Goal: Find specific page/section: Find specific page/section

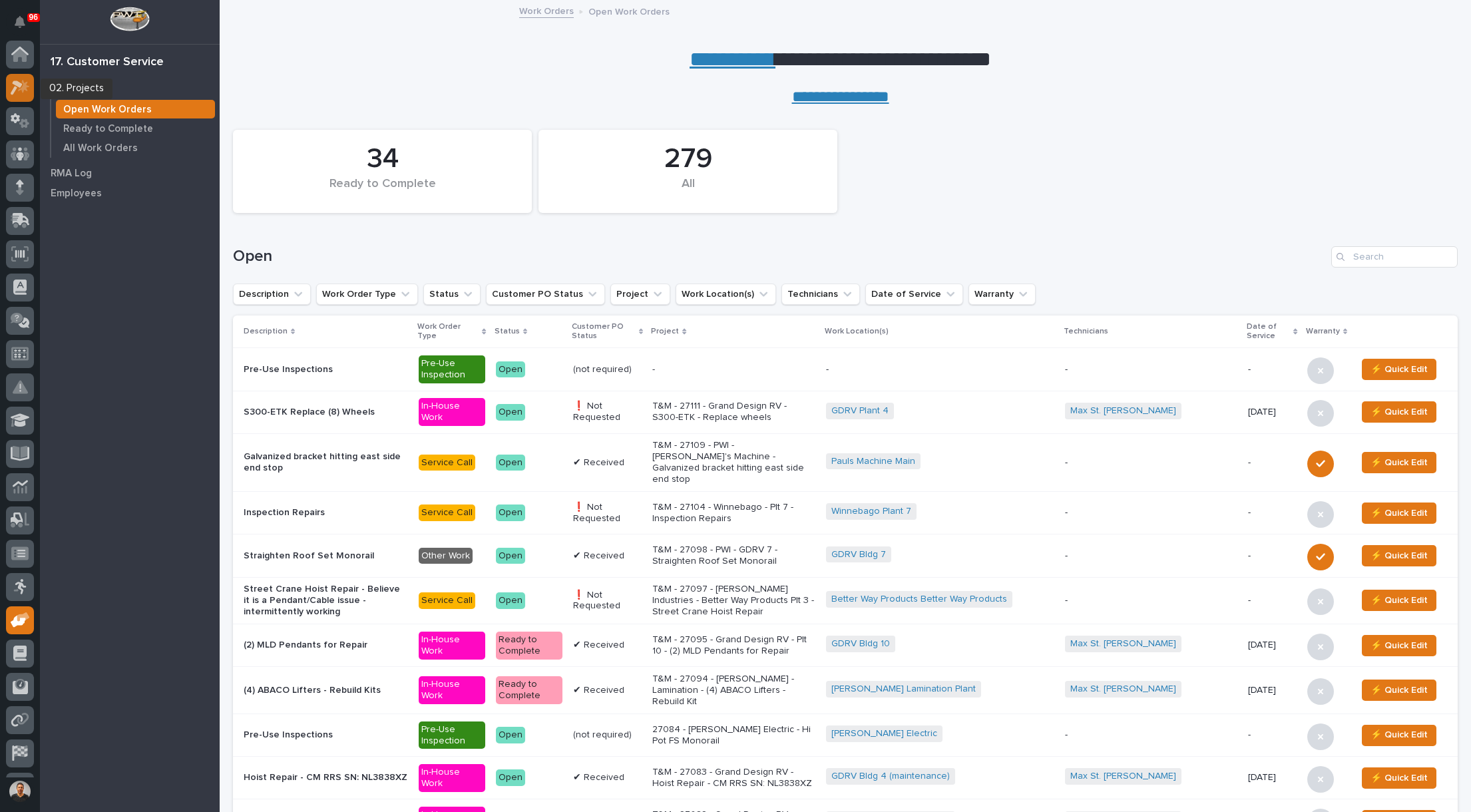
click at [15, 84] on icon at bounding box center [17, 88] width 12 height 15
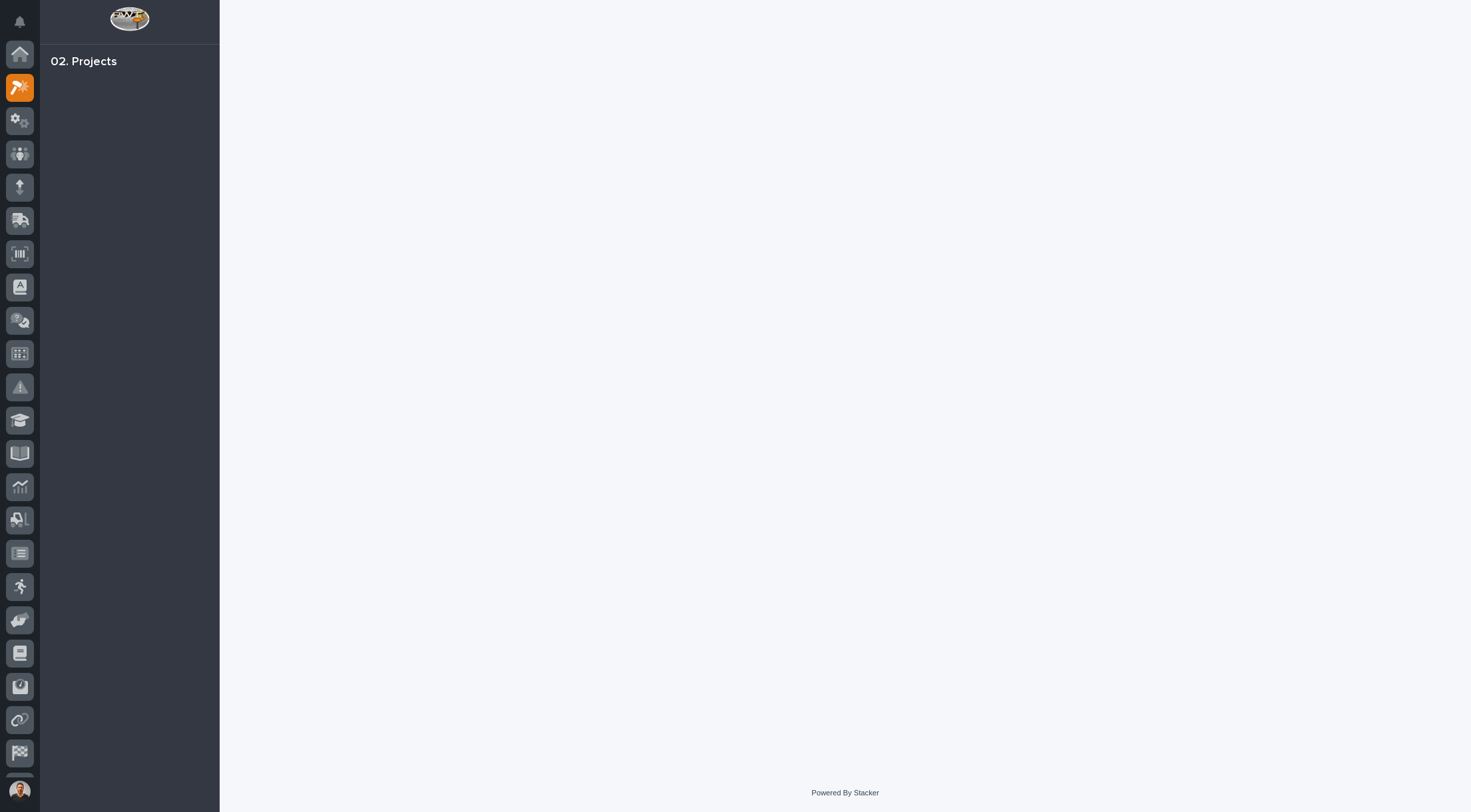
scroll to position [34, 0]
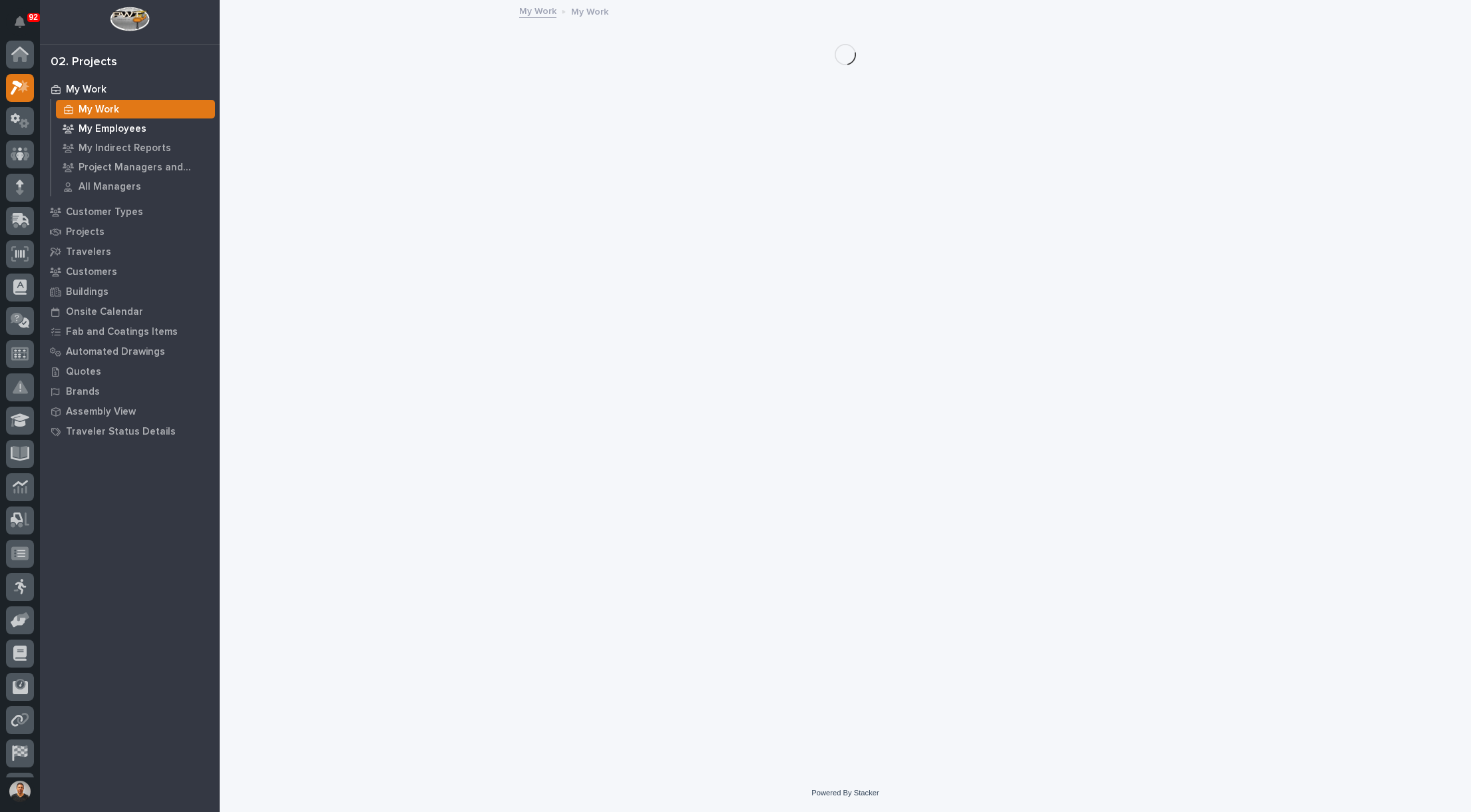
scroll to position [34, 0]
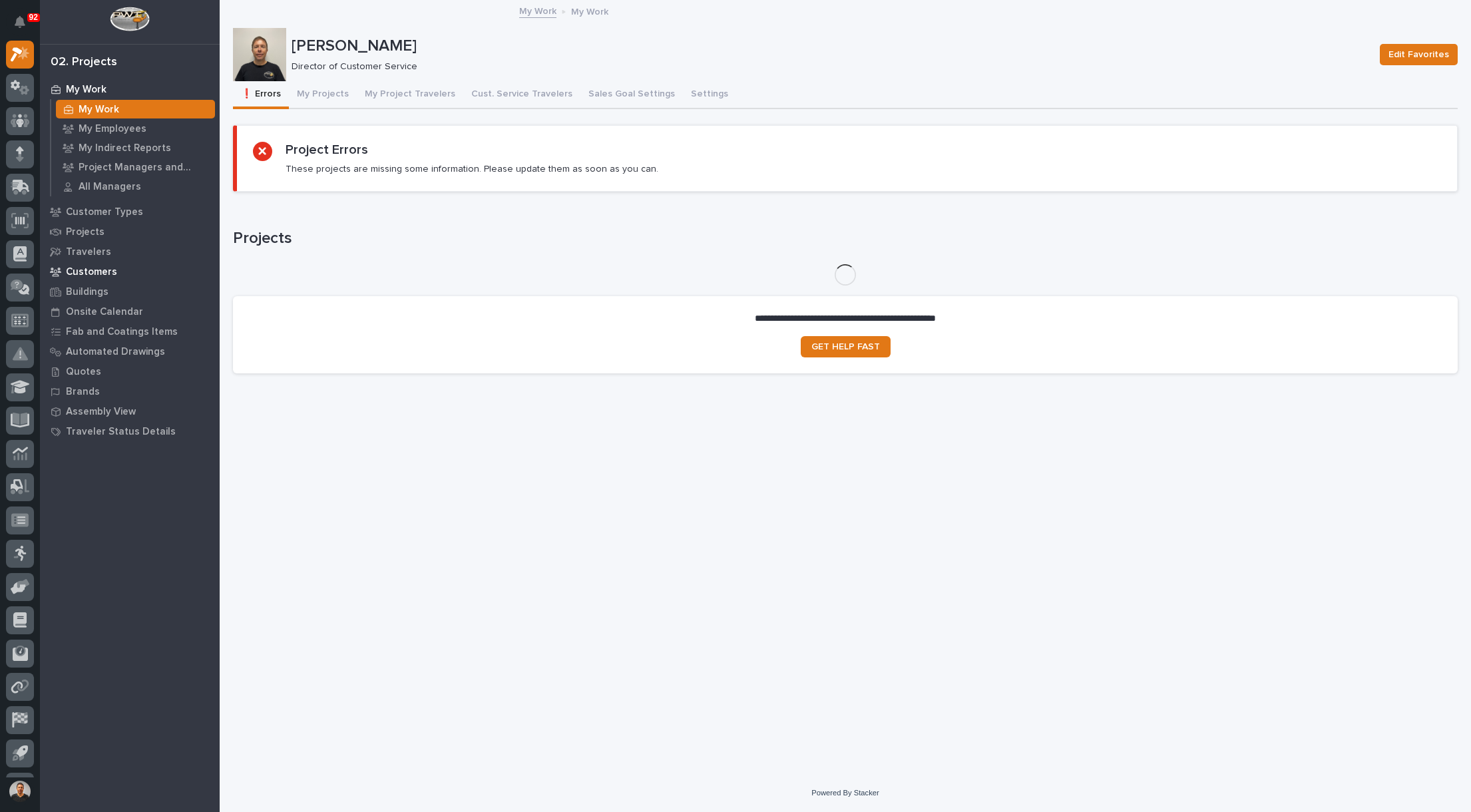
click at [88, 273] on p "Customers" at bounding box center [91, 272] width 51 height 12
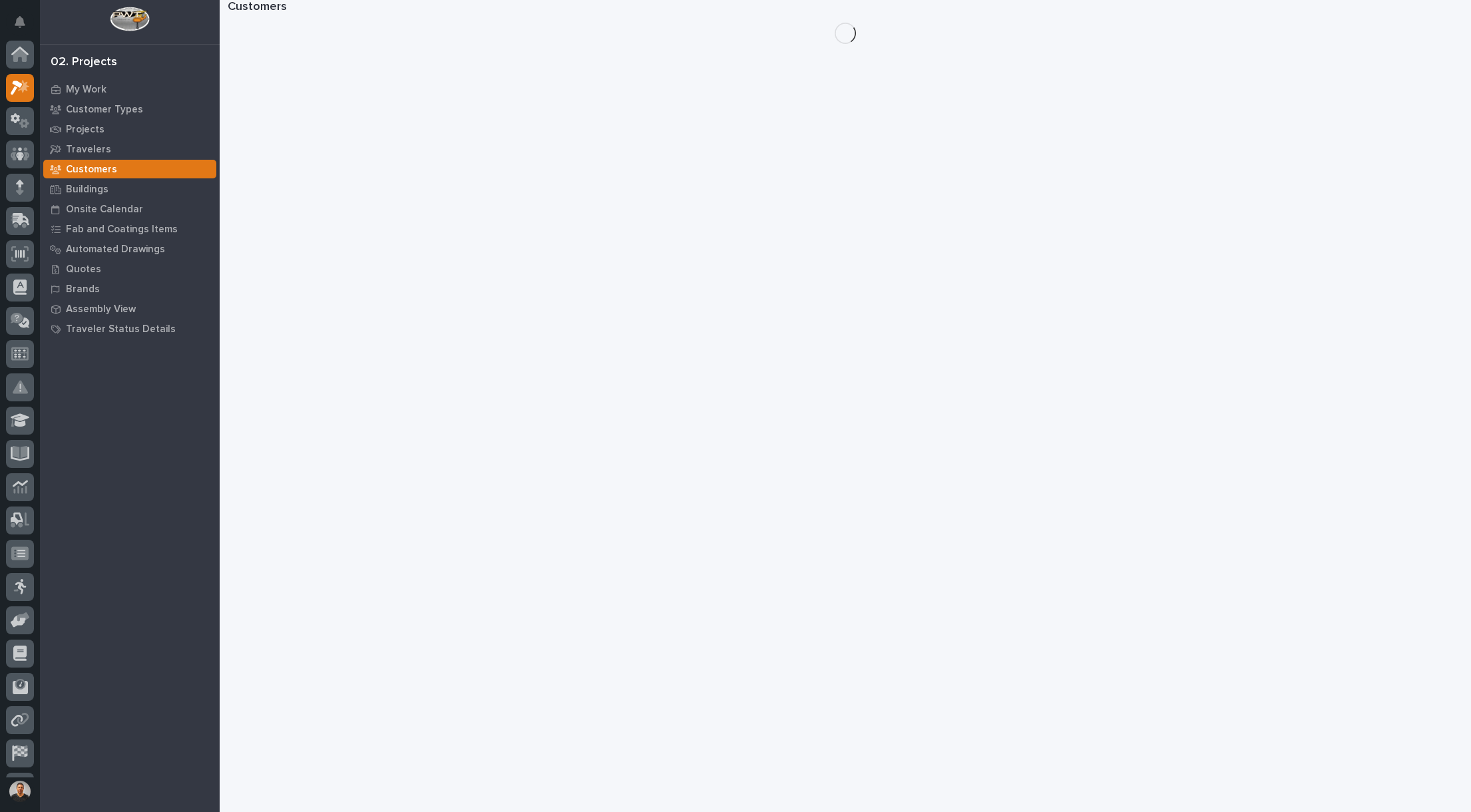
scroll to position [34, 0]
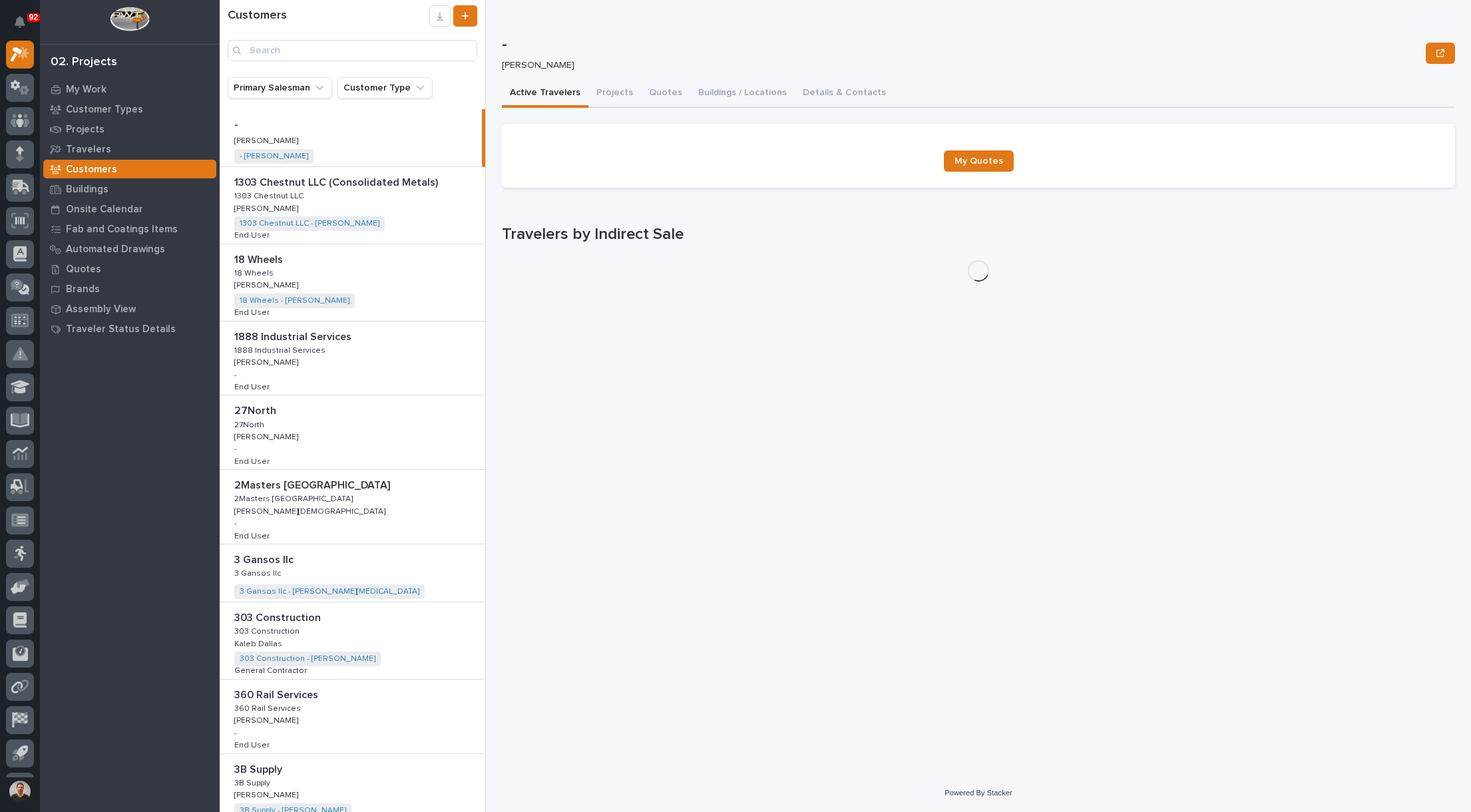
click at [286, 38] on div "Customers" at bounding box center [352, 33] width 265 height 56
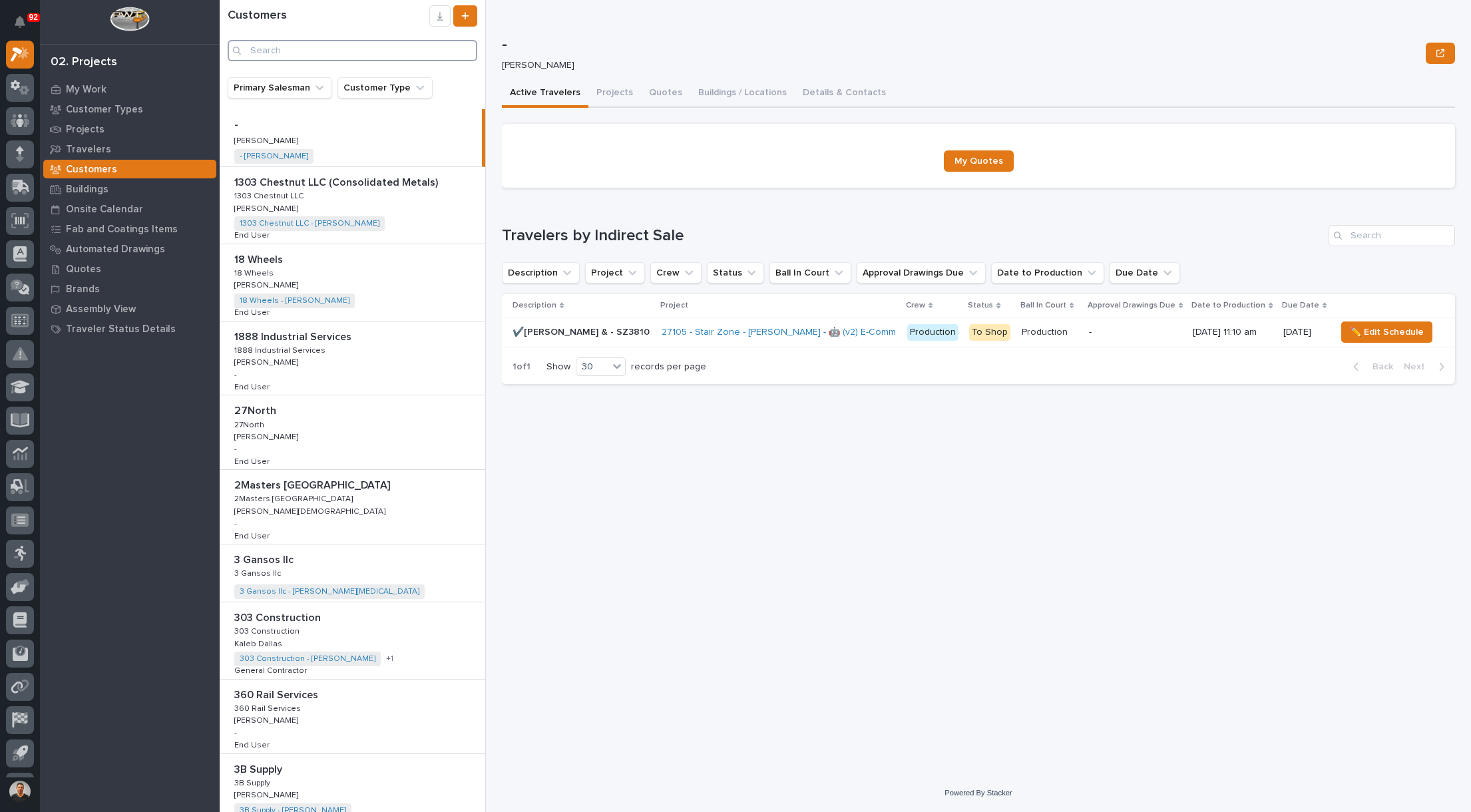
click at [285, 51] on input "Search" at bounding box center [352, 51] width 249 height 21
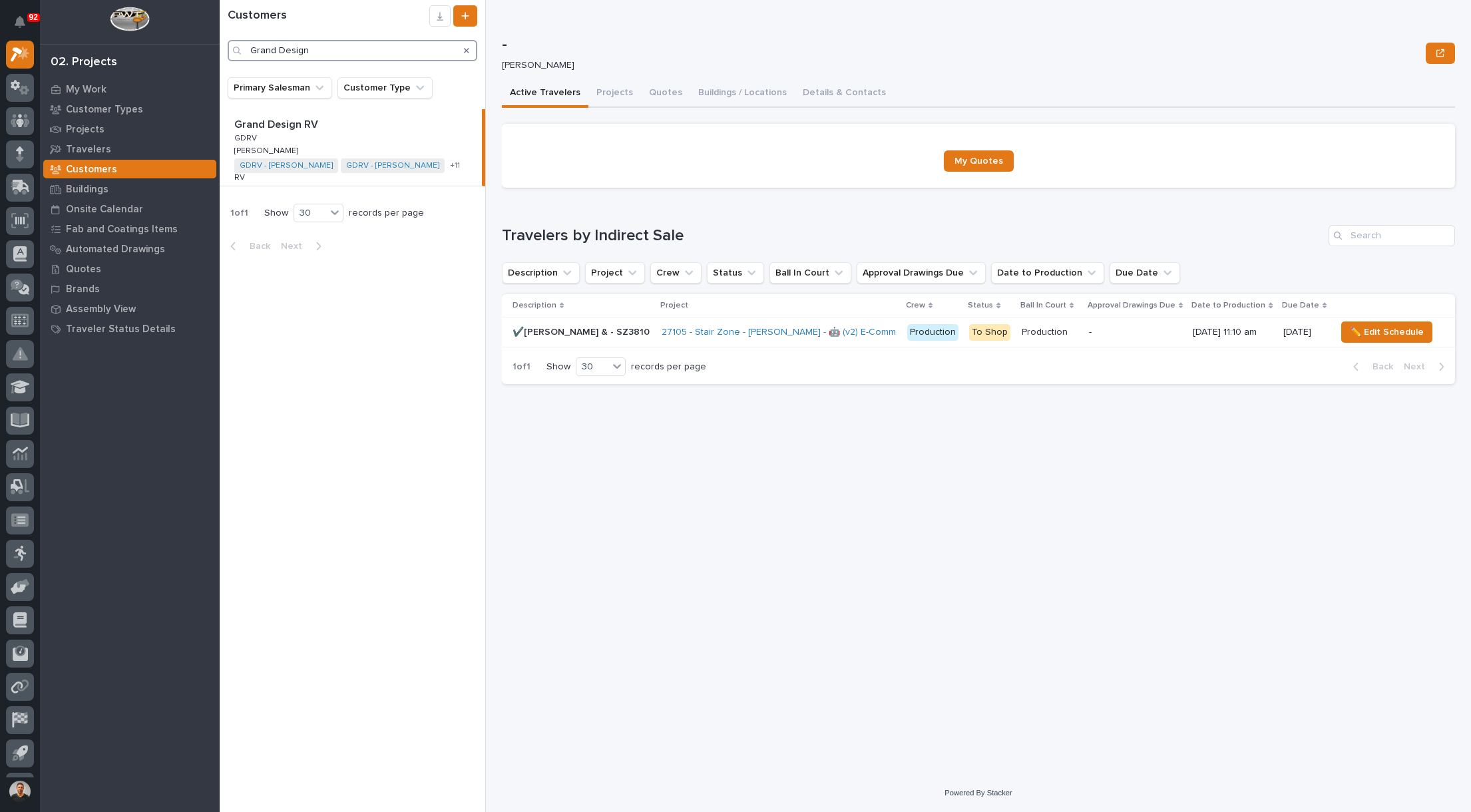
type input "Grand Design"
click at [268, 125] on p "Grand Design RV" at bounding box center [278, 123] width 87 height 15
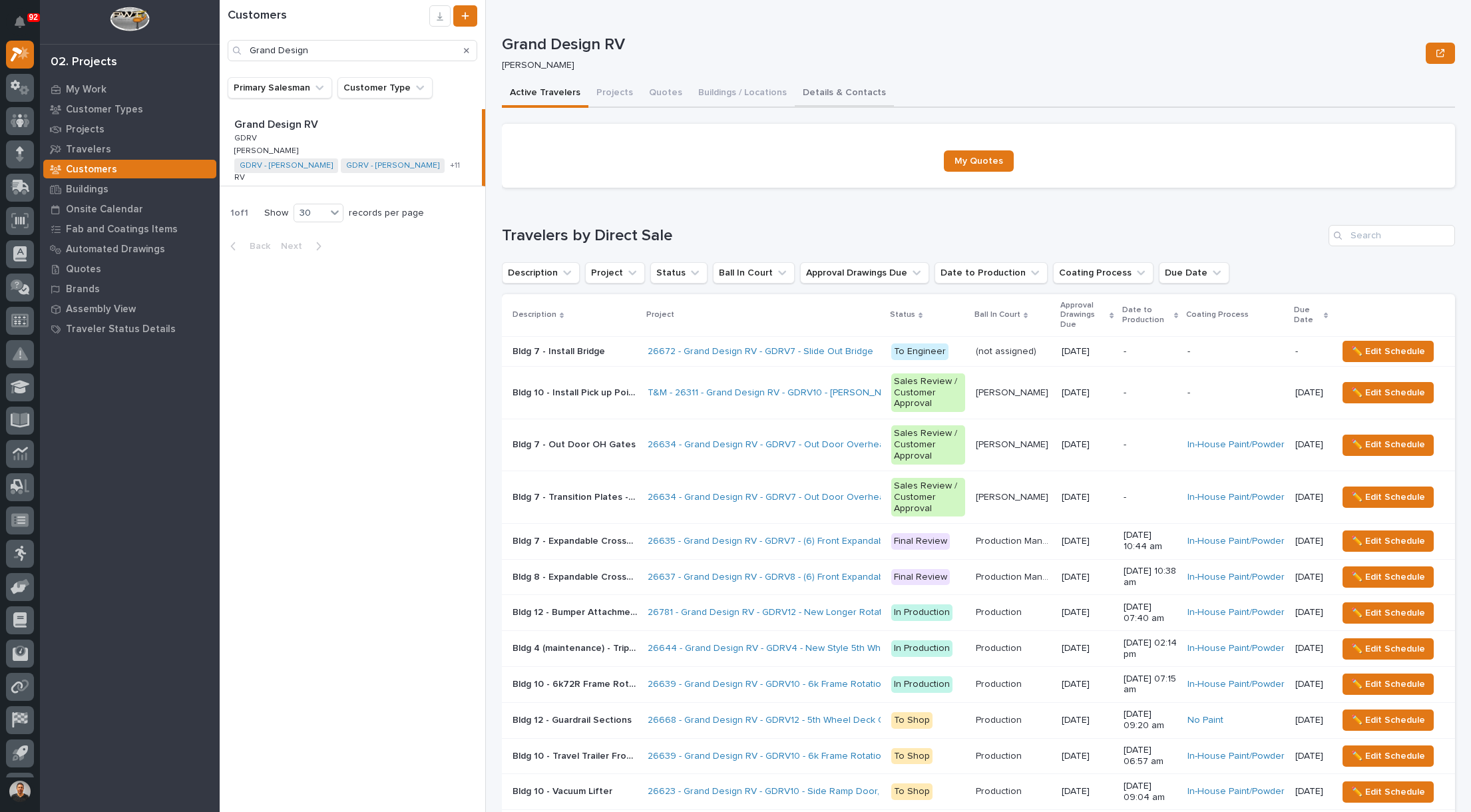
click at [828, 89] on button "Details & Contacts" at bounding box center [844, 94] width 99 height 28
